Goal: Transaction & Acquisition: Purchase product/service

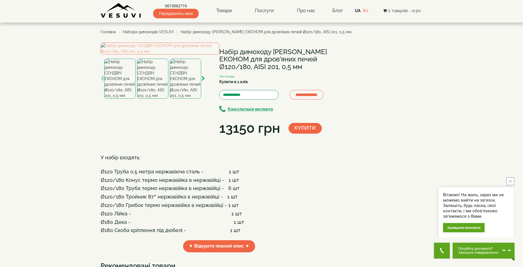
click at [202, 81] on icon "button" at bounding box center [203, 78] width 4 height 5
click at [203, 81] on icon "button" at bounding box center [203, 78] width 4 height 5
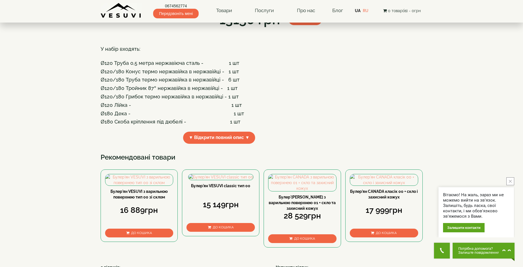
scroll to position [141, 0]
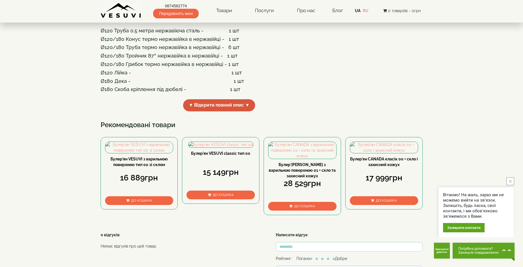
click at [222, 112] on span "▼ Відкрити повний опис ▼" at bounding box center [219, 105] width 72 height 12
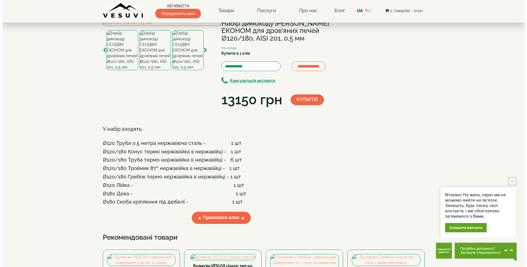
scroll to position [24, 0]
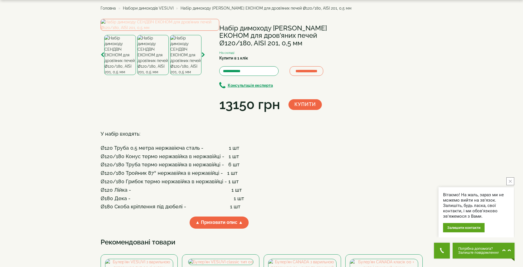
click at [164, 31] on img at bounding box center [160, 25] width 119 height 12
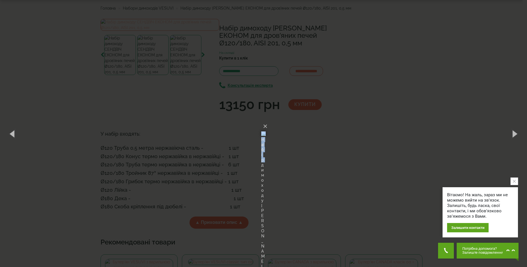
click at [164, 72] on div "× Набір димоходу СЕНДВІЧ ЕКОНОМ для дров'яних печей Ø120/180, AISI 201, 0,5 мм …" at bounding box center [263, 133] width 527 height 267
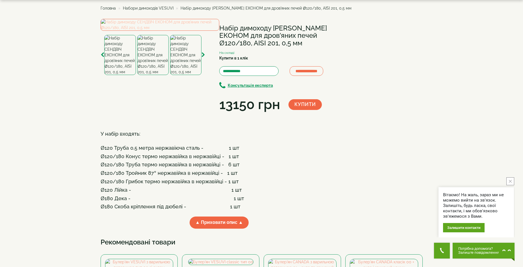
click at [165, 31] on img at bounding box center [160, 25] width 119 height 12
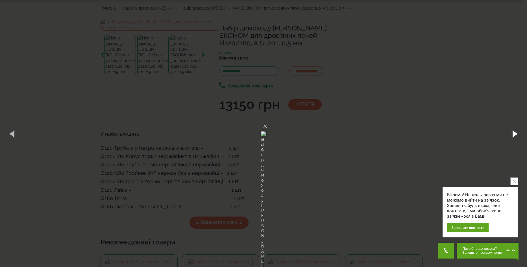
click at [516, 132] on button "button" at bounding box center [514, 133] width 25 height 31
click at [516, 131] on button "button" at bounding box center [514, 133] width 25 height 31
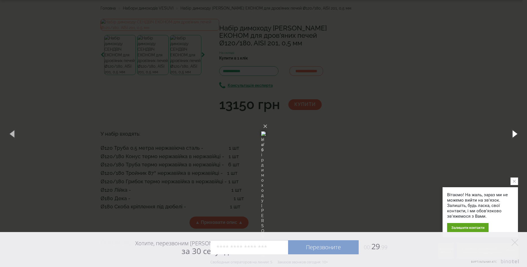
click at [516, 131] on button "button" at bounding box center [514, 133] width 25 height 31
click at [14, 134] on button "button" at bounding box center [12, 133] width 25 height 31
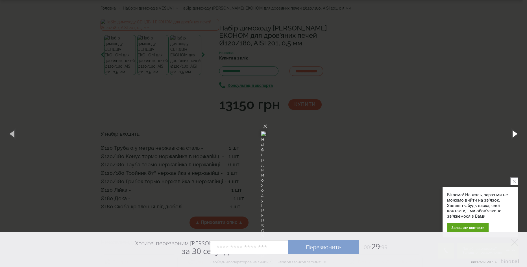
click at [515, 133] on button "button" at bounding box center [514, 133] width 25 height 31
click at [266, 134] on img at bounding box center [263, 133] width 5 height 27
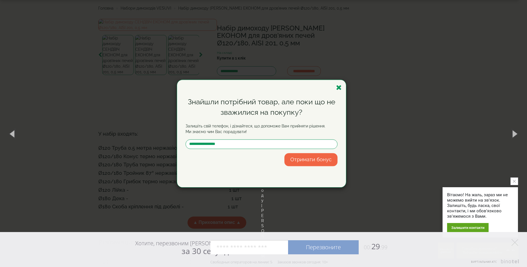
click at [280, 134] on p "Залишіть свій телефон, і дізнайтеся, що допоможе Вам прийняти рішення. Ми знаєм…" at bounding box center [262, 128] width 152 height 11
click at [341, 87] on icon "button" at bounding box center [339, 87] width 6 height 7
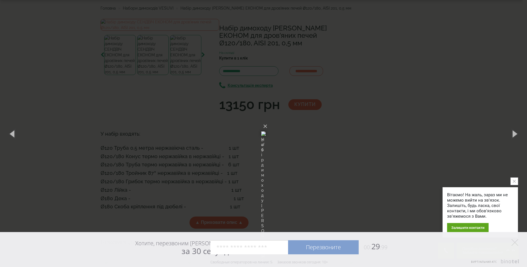
click at [266, 120] on img at bounding box center [263, 133] width 5 height 27
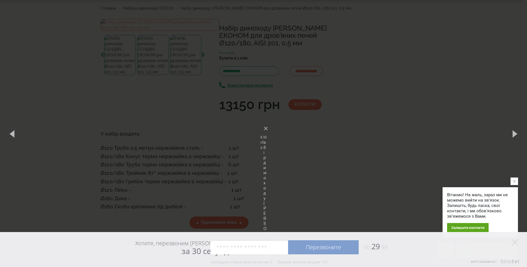
click at [266, 120] on img at bounding box center [263, 133] width 5 height 27
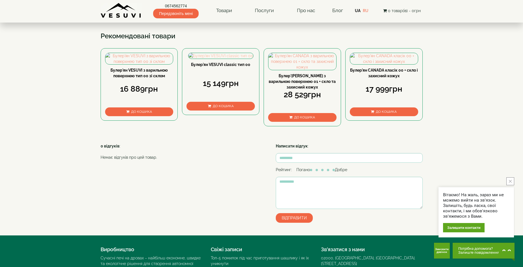
scroll to position [221, 0]
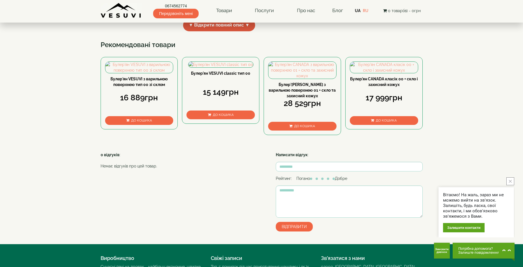
click at [247, 31] on span "▼ Відкрити повний опис ▼" at bounding box center [219, 25] width 72 height 12
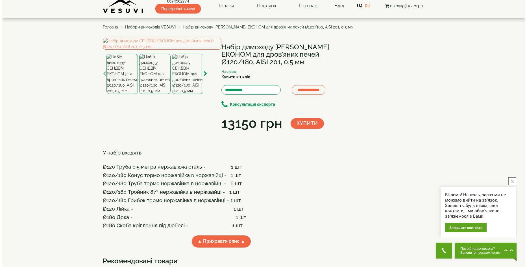
scroll to position [0, 0]
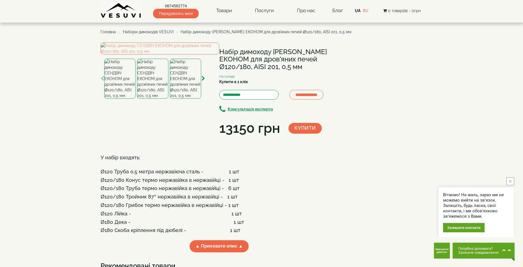
click at [402, 210] on div "**********" at bounding box center [262, 150] width 322 height 214
click at [510, 181] on icon "close button" at bounding box center [510, 181] width 3 height 3
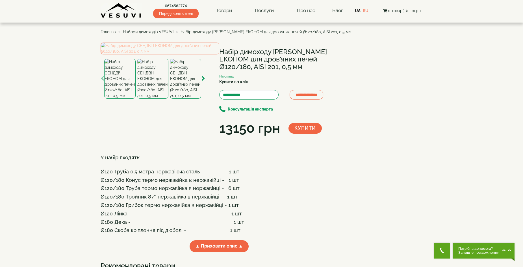
click at [184, 55] on img at bounding box center [160, 49] width 119 height 12
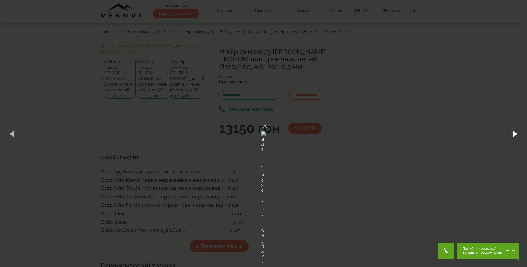
click at [515, 134] on button "button" at bounding box center [514, 133] width 25 height 31
click at [514, 135] on button "button" at bounding box center [514, 133] width 25 height 31
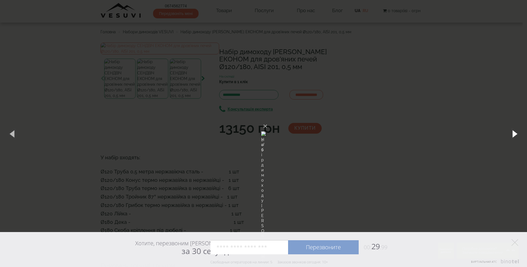
click at [515, 134] on button "button" at bounding box center [514, 133] width 25 height 31
click at [265, 120] on img at bounding box center [263, 133] width 5 height 27
click at [513, 134] on button "button" at bounding box center [514, 133] width 25 height 31
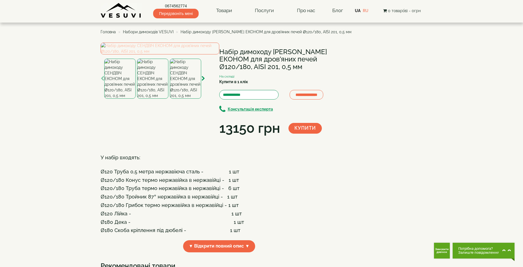
click at [193, 55] on img at bounding box center [160, 49] width 119 height 12
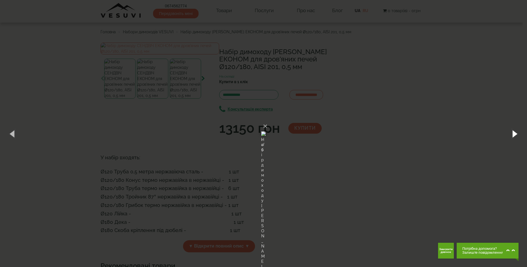
click at [516, 135] on button "button" at bounding box center [514, 133] width 25 height 31
click at [515, 132] on button "button" at bounding box center [514, 133] width 25 height 31
click at [515, 134] on button "button" at bounding box center [514, 133] width 25 height 31
click at [515, 132] on button "button" at bounding box center [514, 133] width 25 height 31
click at [516, 134] on button "button" at bounding box center [514, 133] width 25 height 31
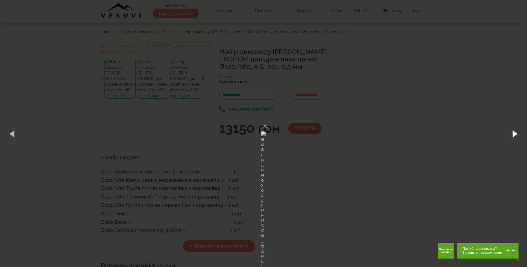
click at [514, 134] on button "button" at bounding box center [514, 133] width 25 height 31
click at [515, 134] on button "button" at bounding box center [514, 133] width 25 height 31
click at [516, 134] on button "button" at bounding box center [514, 133] width 25 height 31
click at [515, 134] on button "button" at bounding box center [514, 133] width 25 height 31
click at [515, 131] on button "button" at bounding box center [514, 133] width 25 height 31
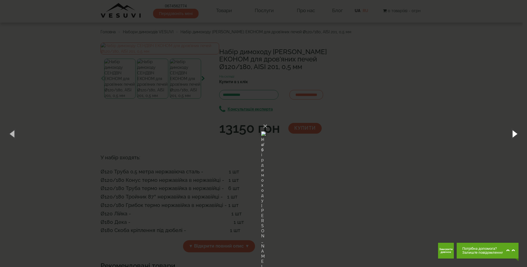
click at [515, 131] on button "button" at bounding box center [514, 133] width 25 height 31
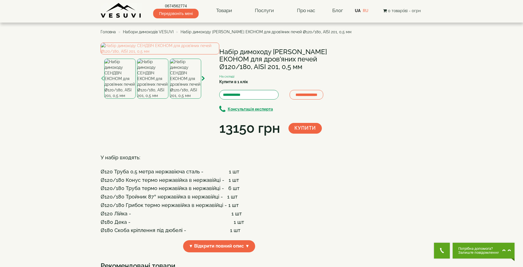
drag, startPoint x: 221, startPoint y: 50, endPoint x: 329, endPoint y: 67, distance: 109.2
click at [329, 67] on h1 "Набір димоходу [PERSON_NAME] ЕКОНОМ для дров'яних печей Ø120/180, AISI 201, 0,5…" at bounding box center [278, 59] width 119 height 22
copy h1 "Набір димоходу [PERSON_NAME] ЕКОНОМ для дров'яних печей Ø120/180, AISI 201, 0,5…"
